Goal: Information Seeking & Learning: Learn about a topic

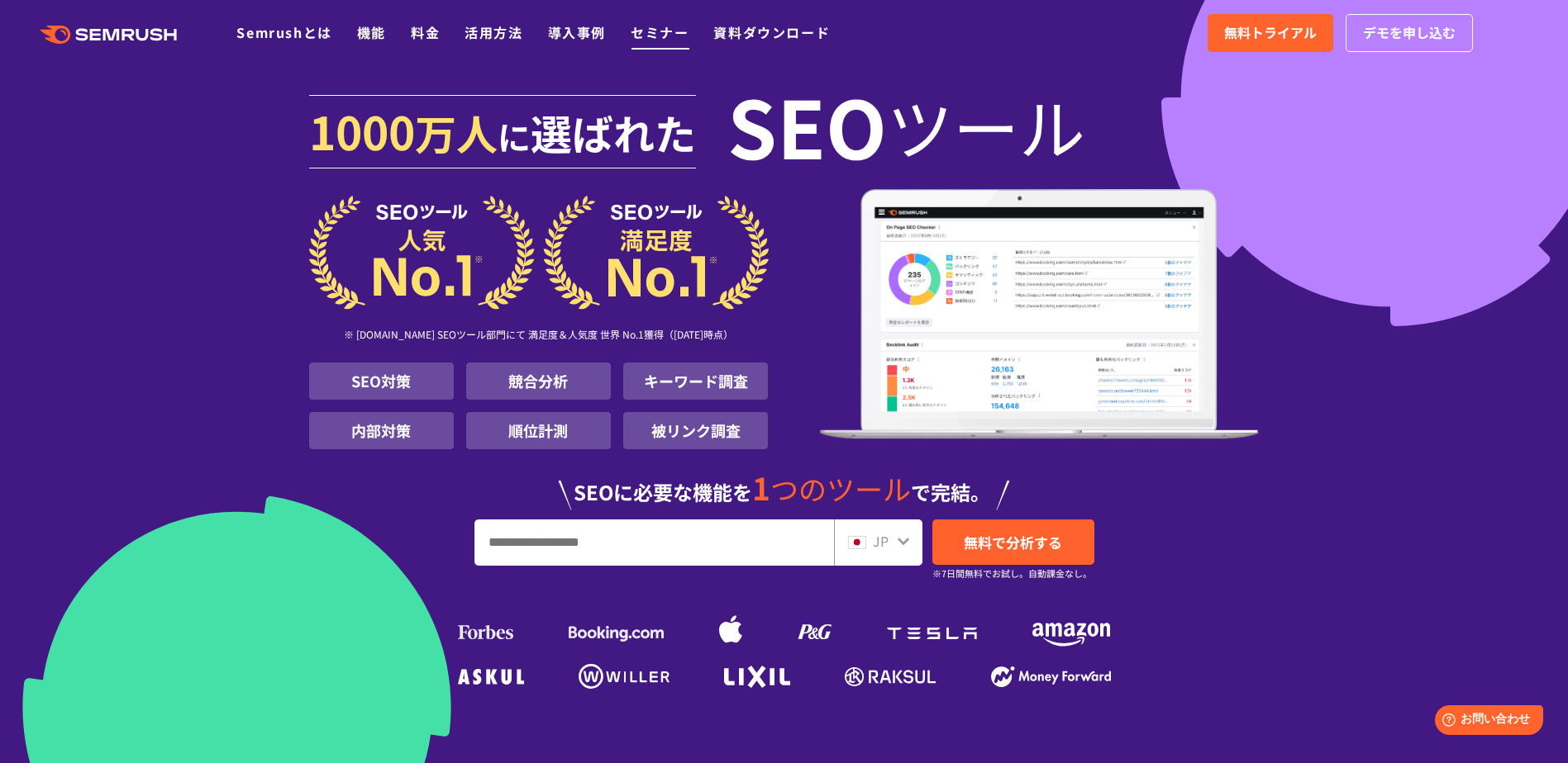
click at [655, 36] on link "セミナー" at bounding box center [659, 32] width 58 height 20
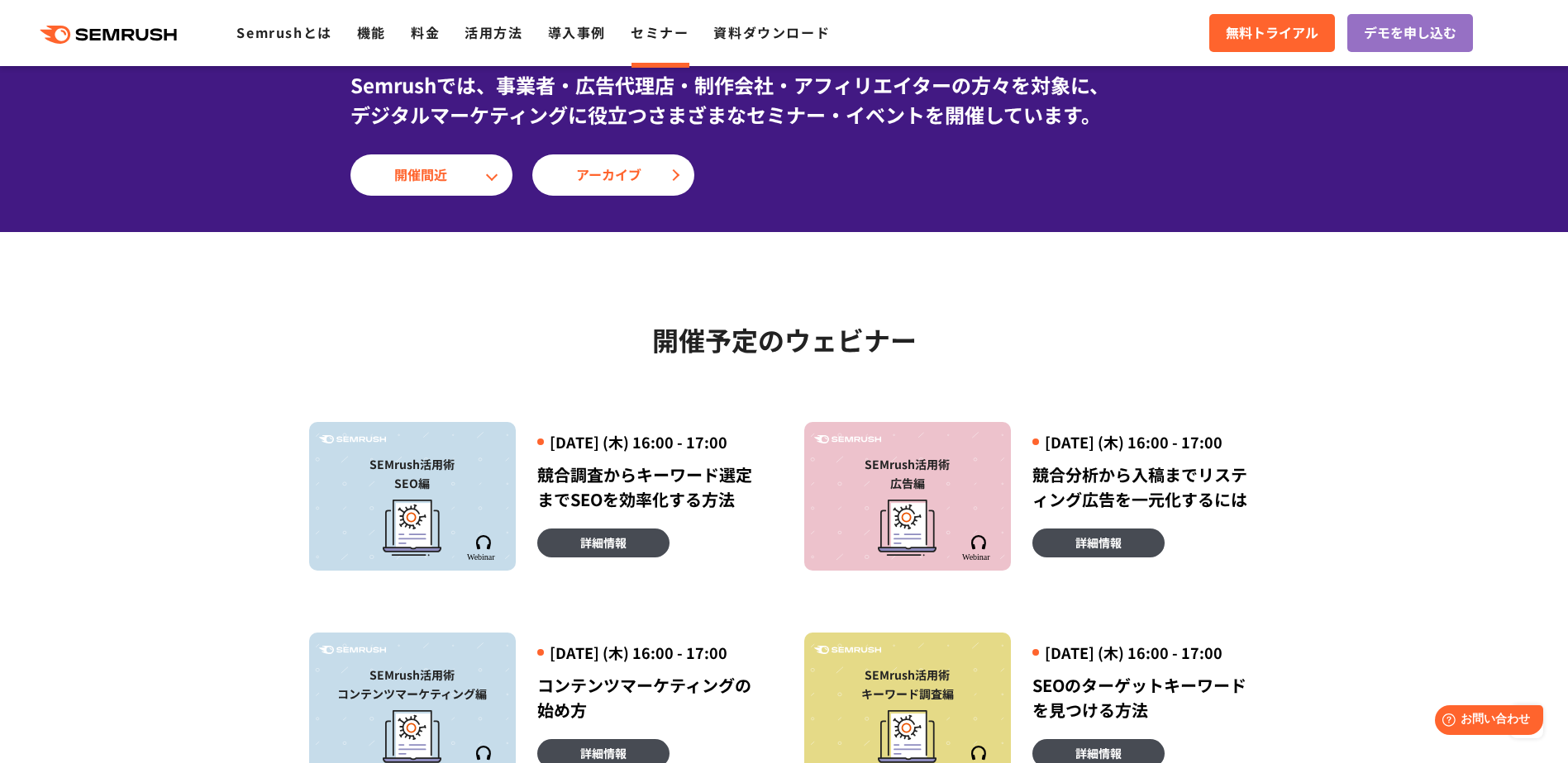
scroll to position [54, 0]
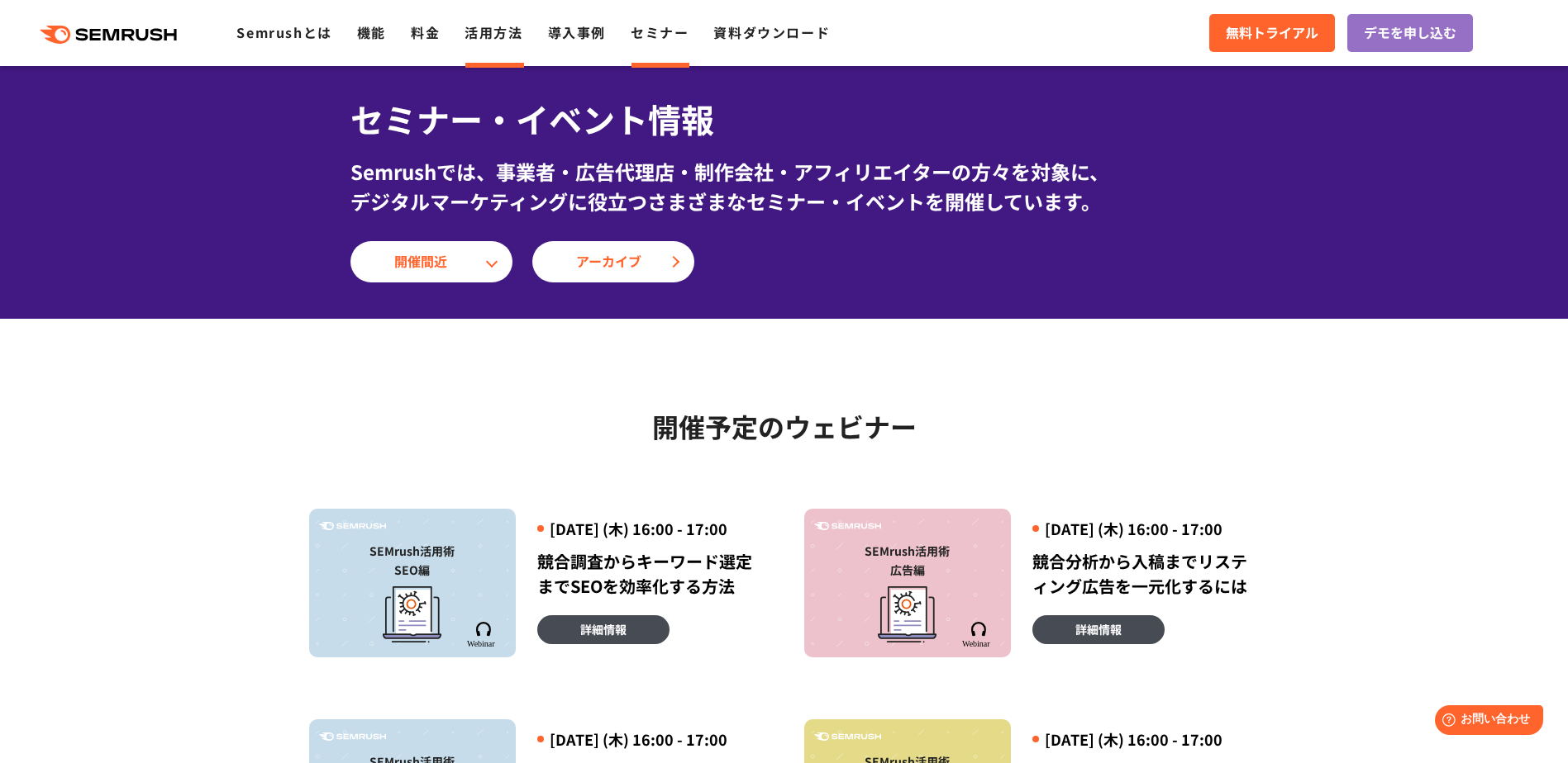
click at [516, 34] on link "活用方法" at bounding box center [493, 32] width 58 height 20
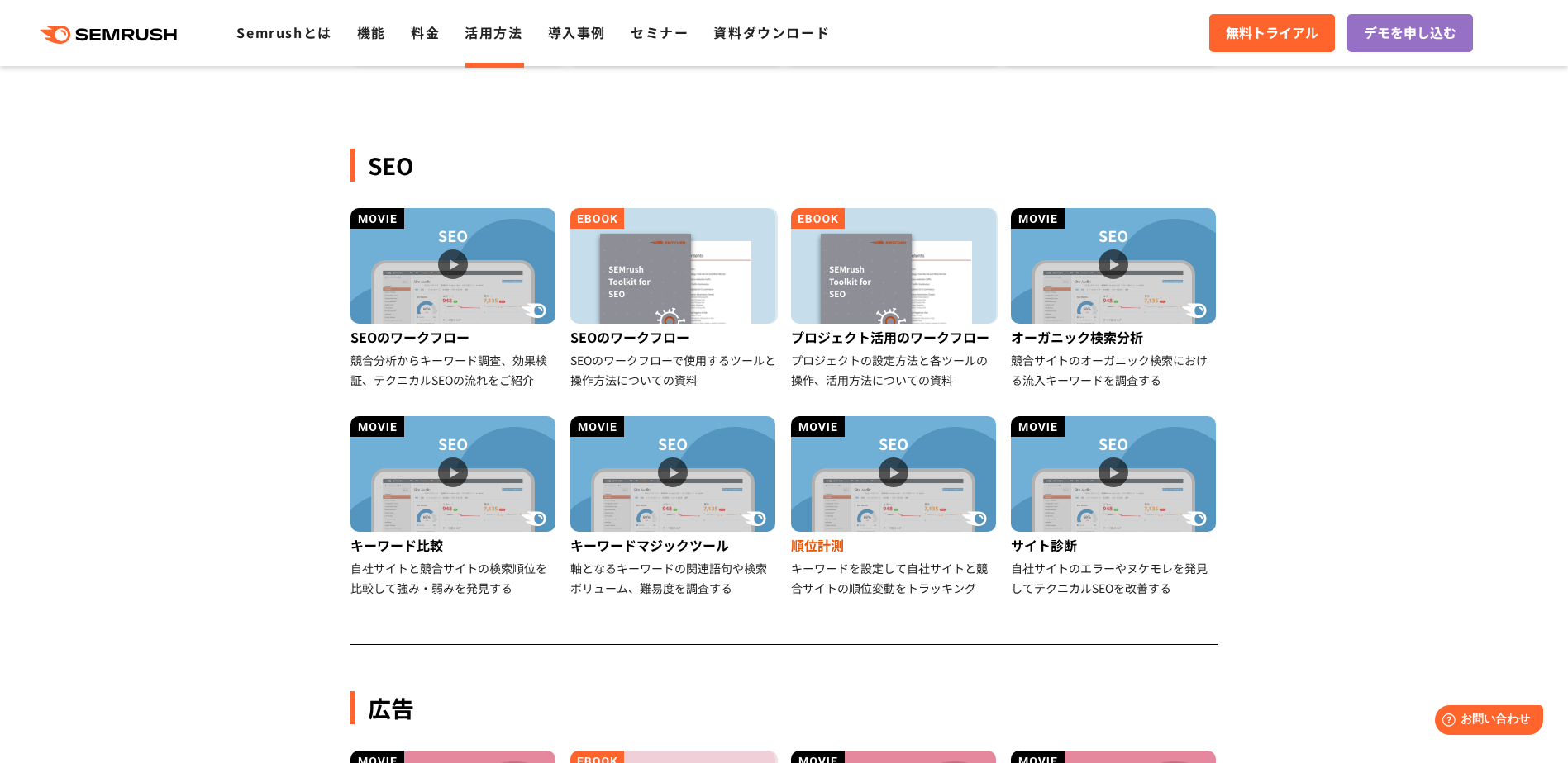
click at [898, 464] on img at bounding box center [893, 474] width 205 height 116
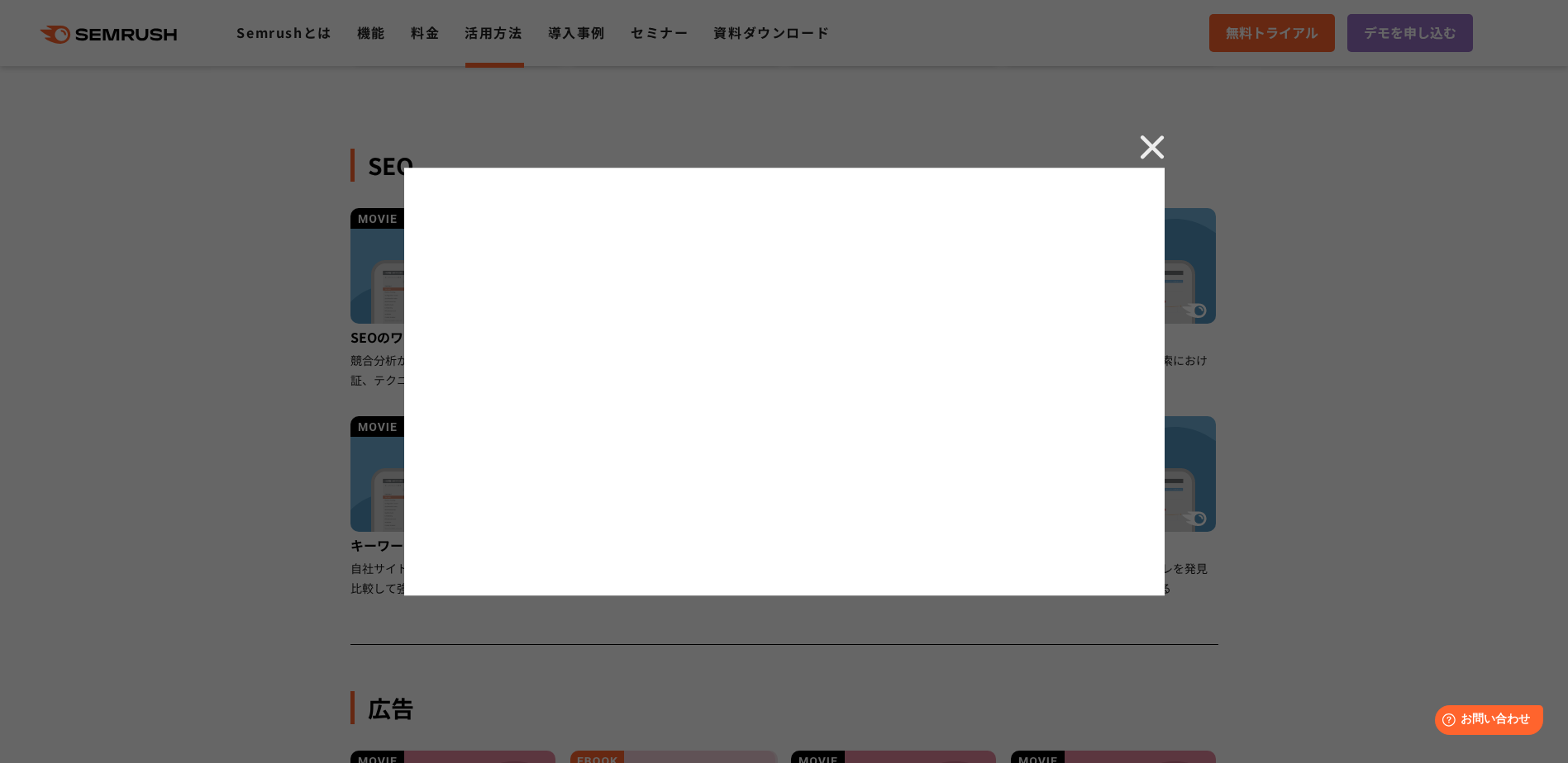
click at [276, 407] on div at bounding box center [784, 382] width 1568 height 763
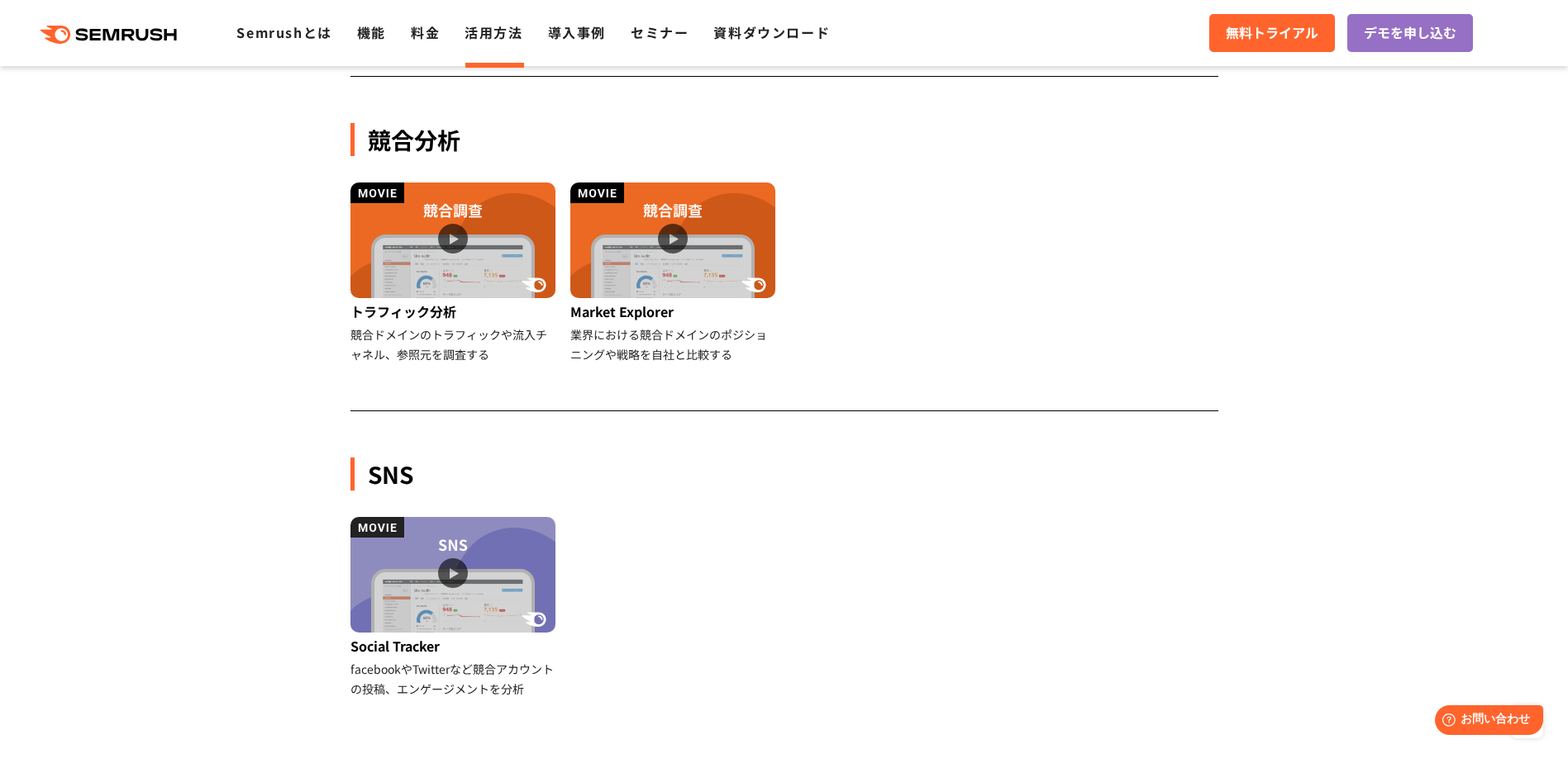
scroll to position [1474, 0]
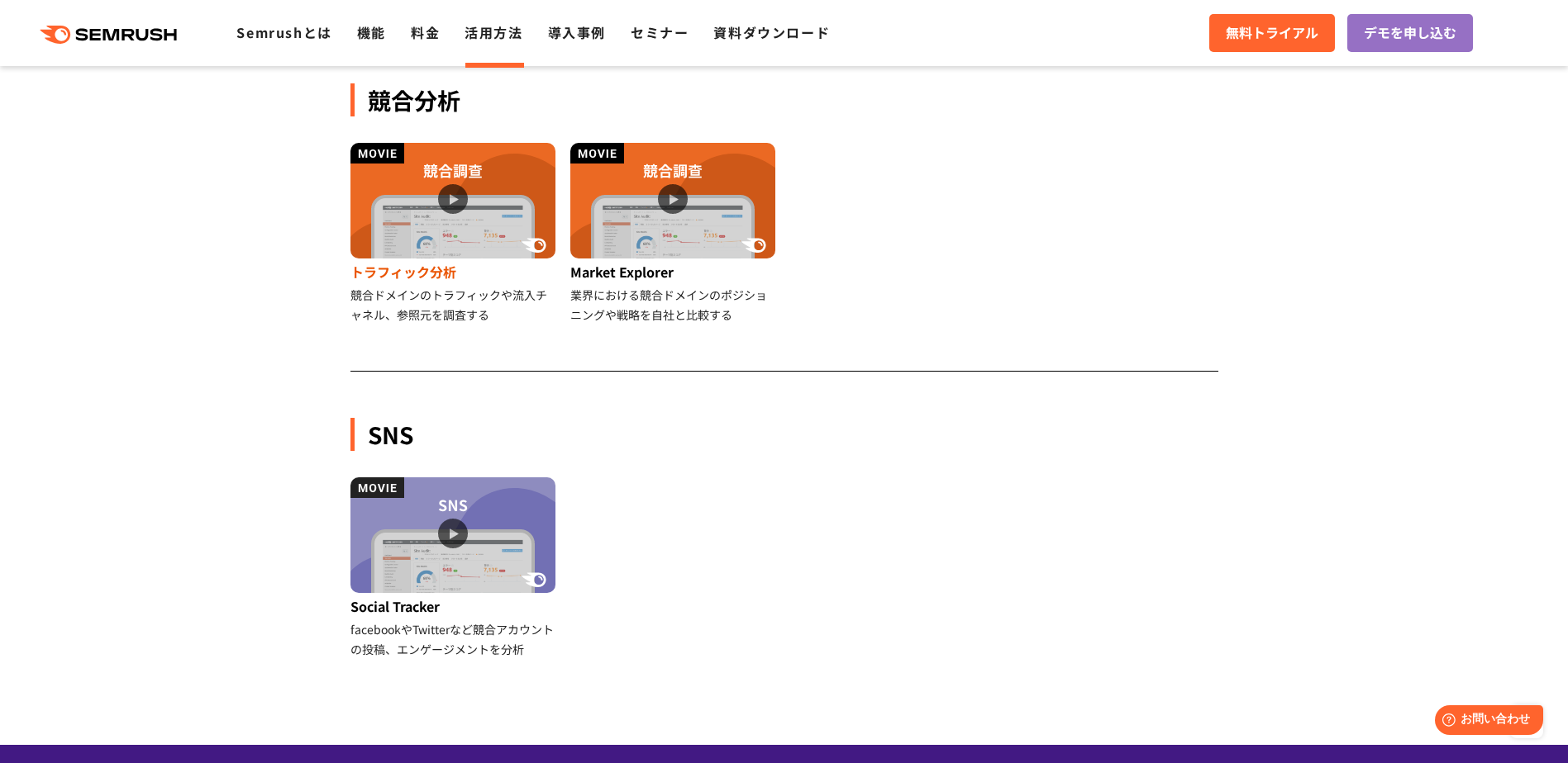
click at [443, 191] on img at bounding box center [452, 201] width 205 height 116
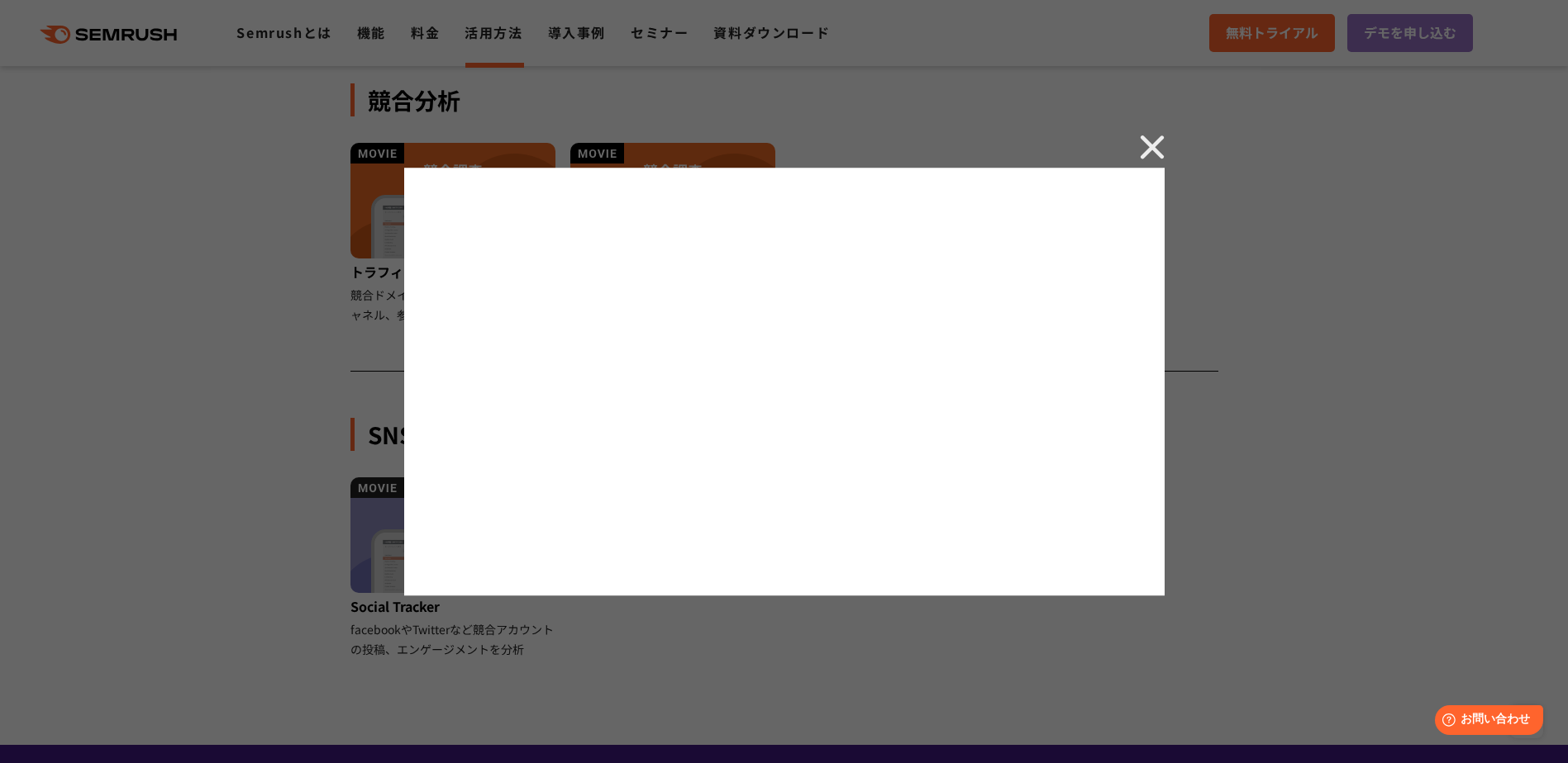
click at [1142, 148] on img at bounding box center [1152, 147] width 25 height 25
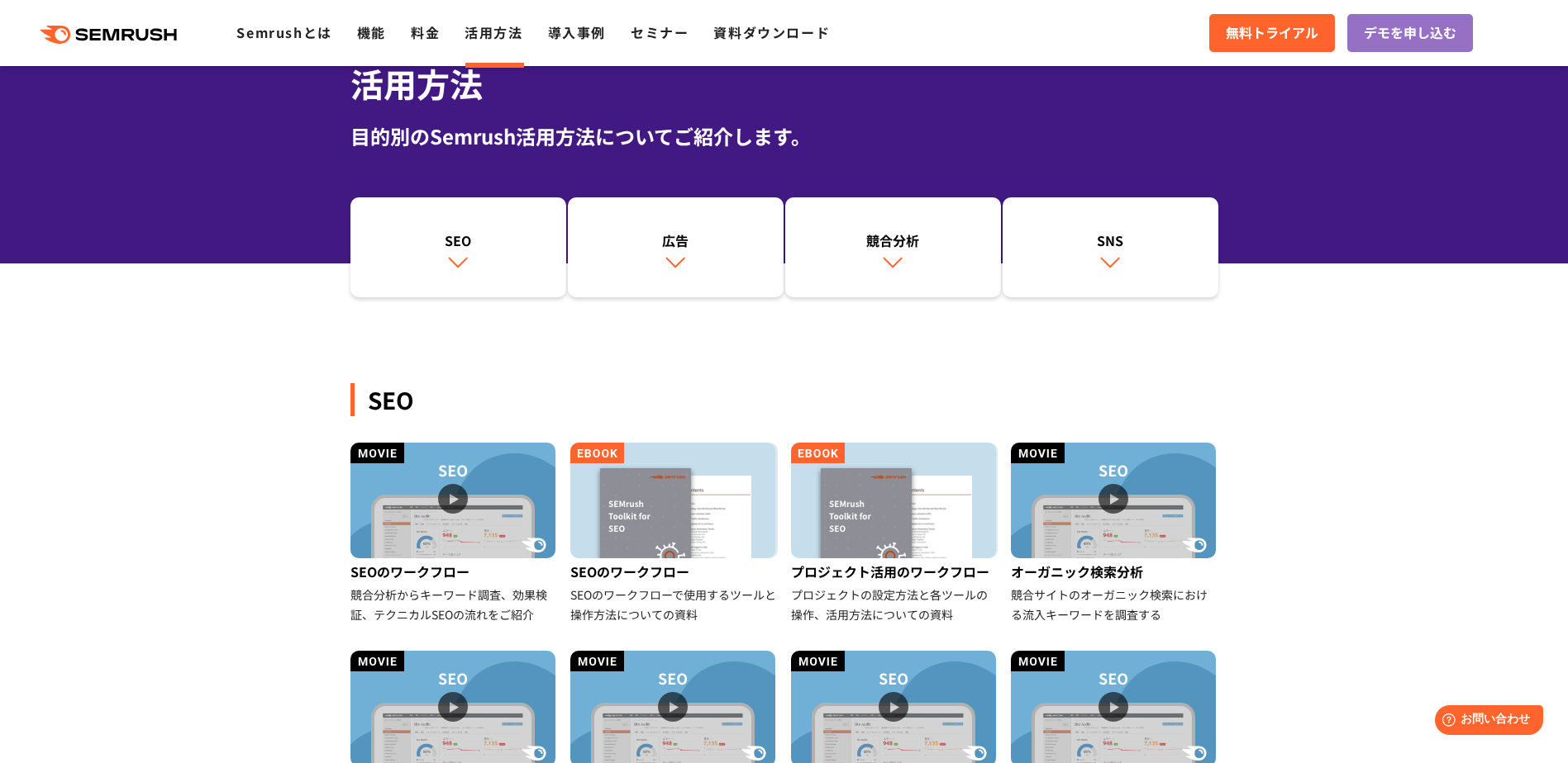
scroll to position [204, 0]
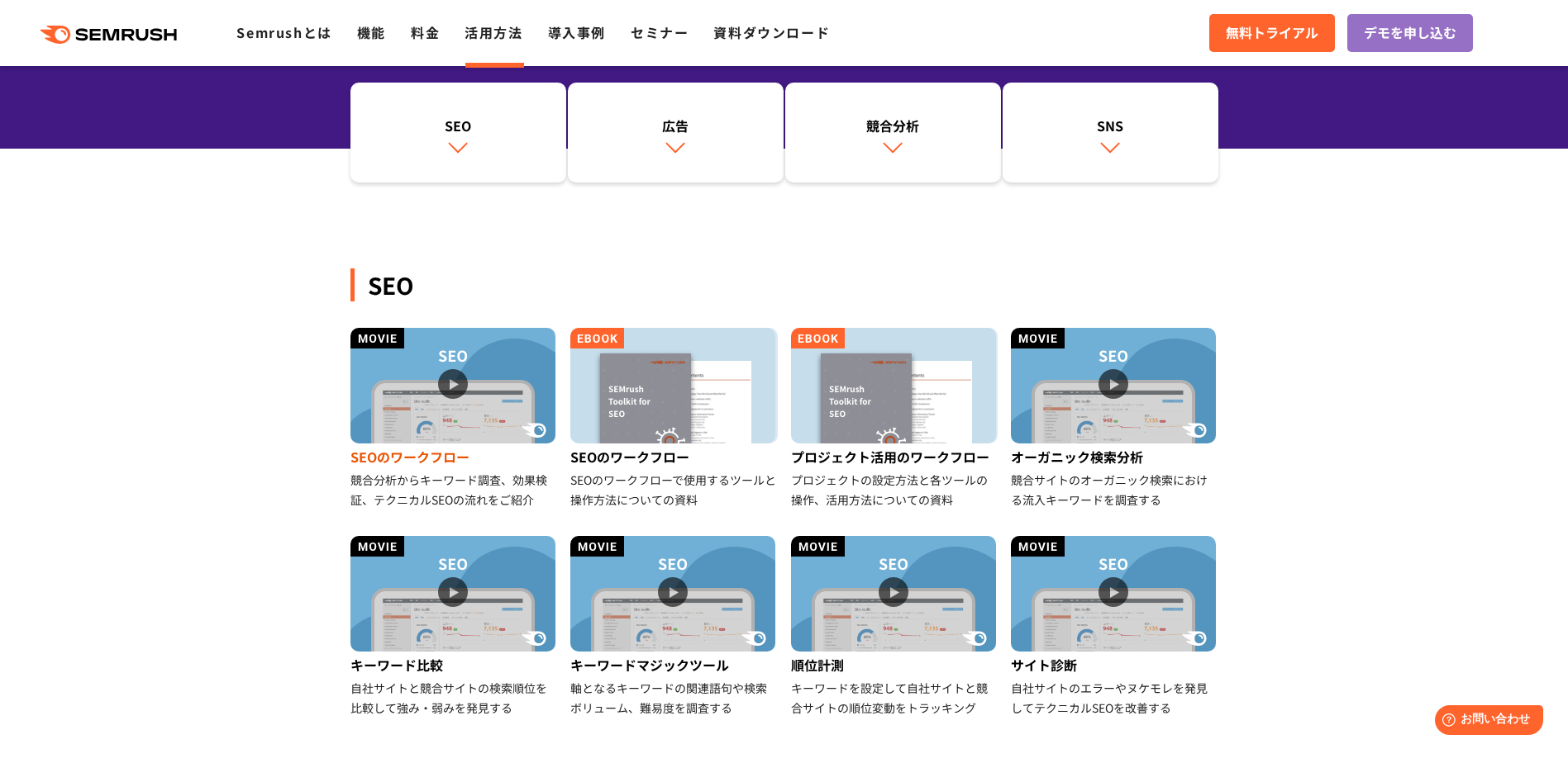
click at [441, 373] on img at bounding box center [452, 385] width 205 height 116
